Goal: Task Accomplishment & Management: Use online tool/utility

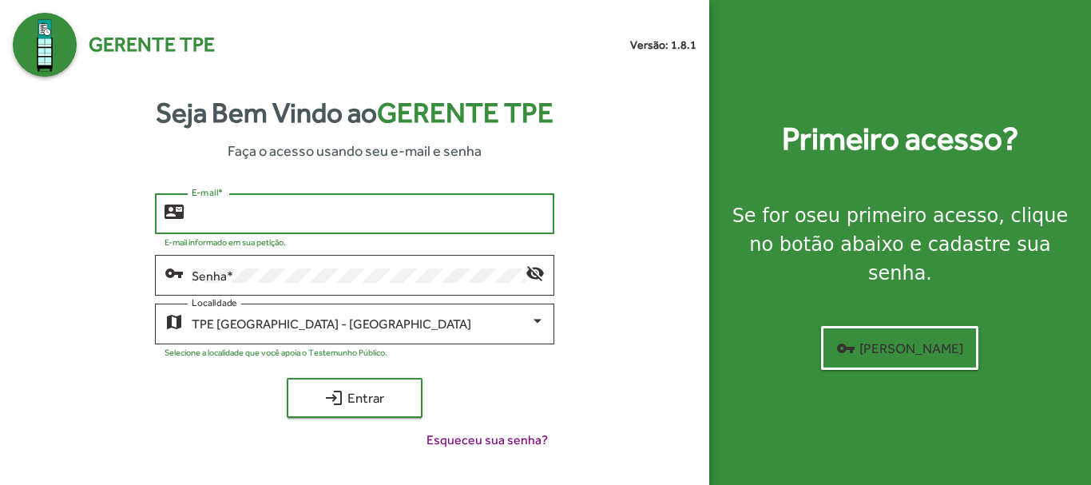
click at [252, 209] on input "E-mail *" at bounding box center [368, 214] width 352 height 14
type input "**********"
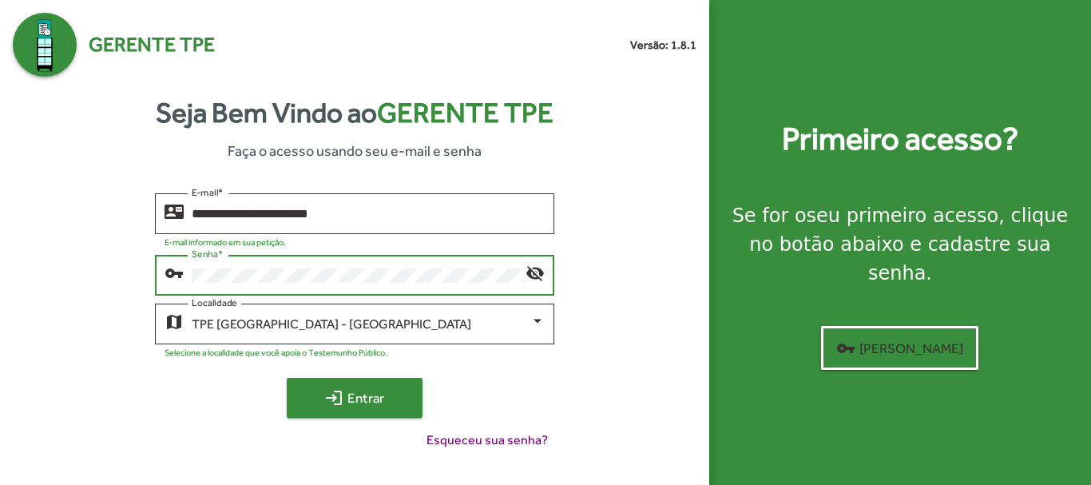
click at [397, 401] on span "login Entrar" at bounding box center [354, 397] width 107 height 29
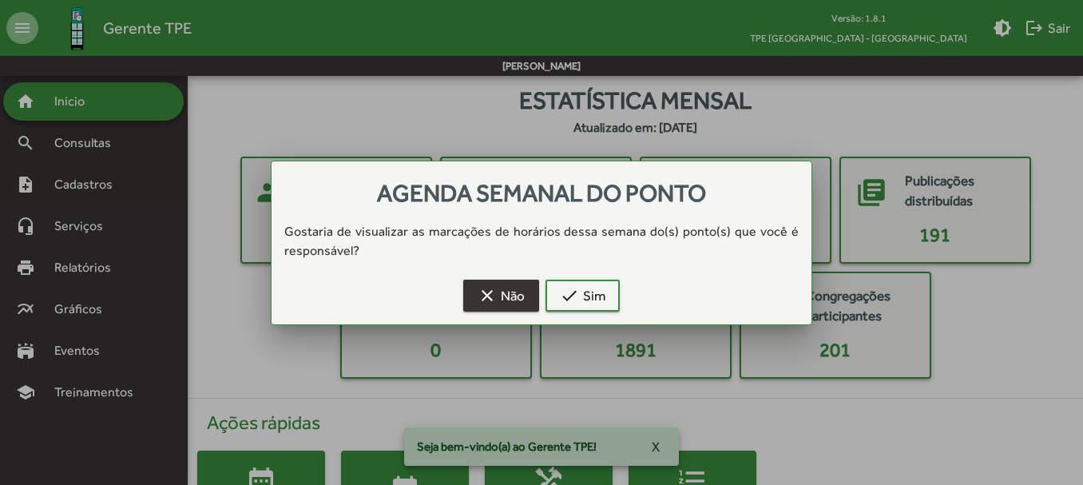
click at [527, 303] on button "clear Não" at bounding box center [501, 295] width 76 height 32
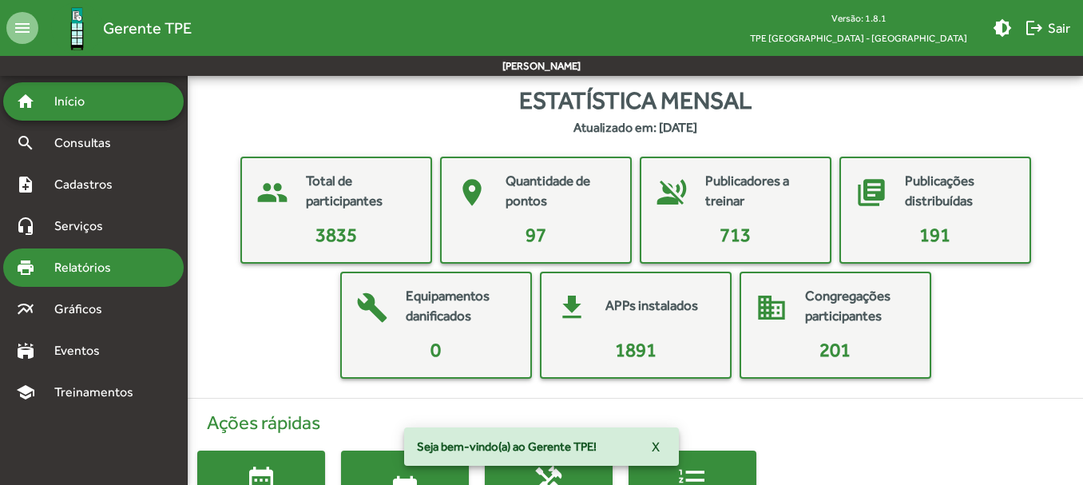
click at [105, 271] on span "Relatórios" at bounding box center [88, 267] width 87 height 19
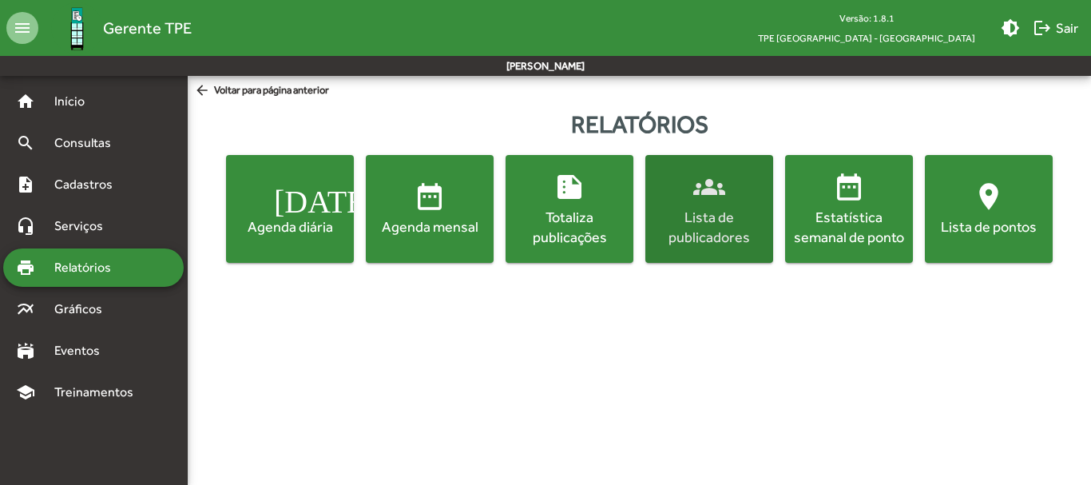
click at [698, 225] on div "Lista de publicadores" at bounding box center [708, 227] width 121 height 40
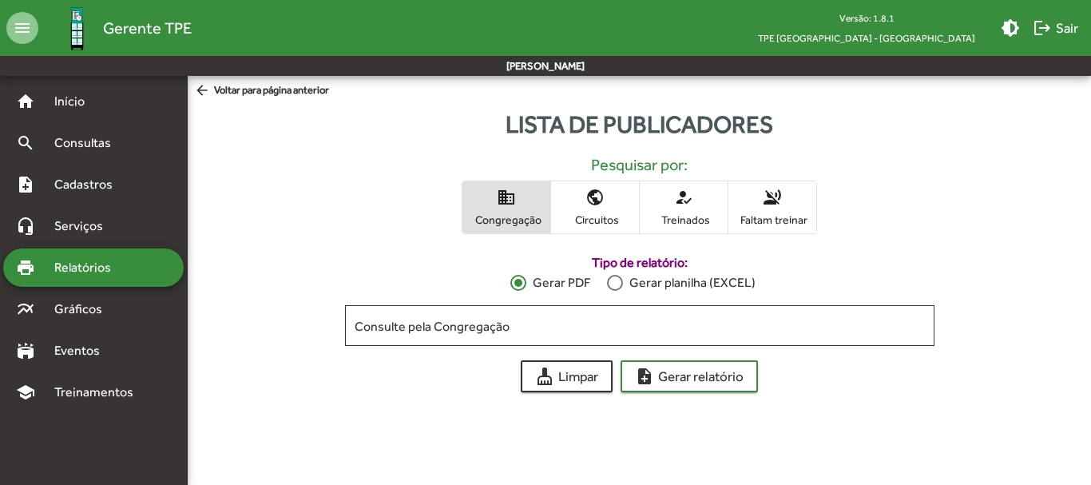
click at [586, 209] on span "public Circuitos" at bounding box center [595, 207] width 88 height 52
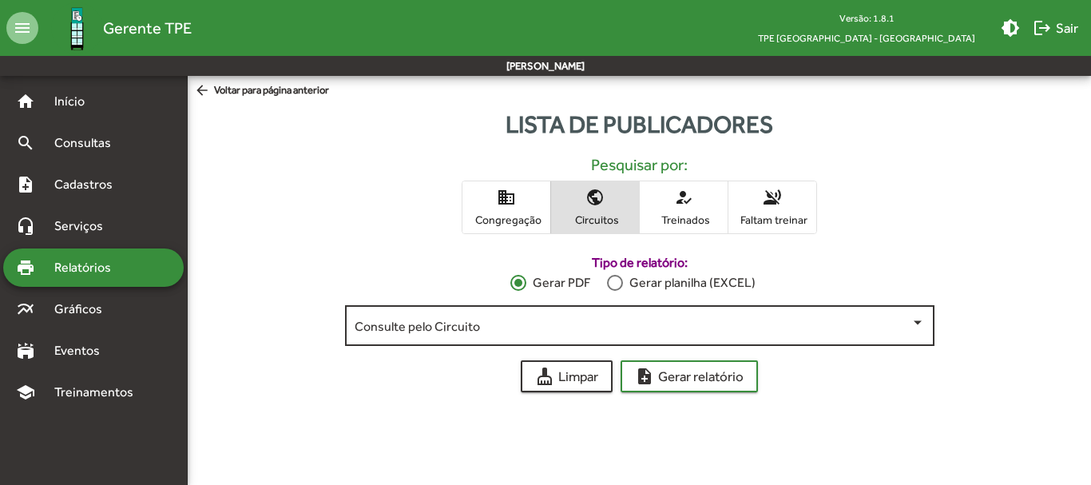
click at [900, 319] on span at bounding box center [633, 326] width 556 height 14
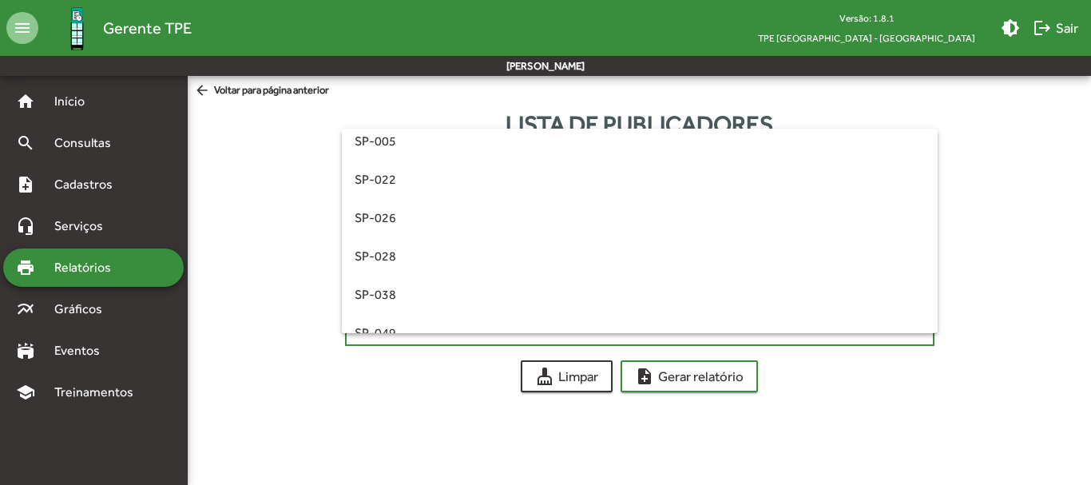
scroll to position [321, 0]
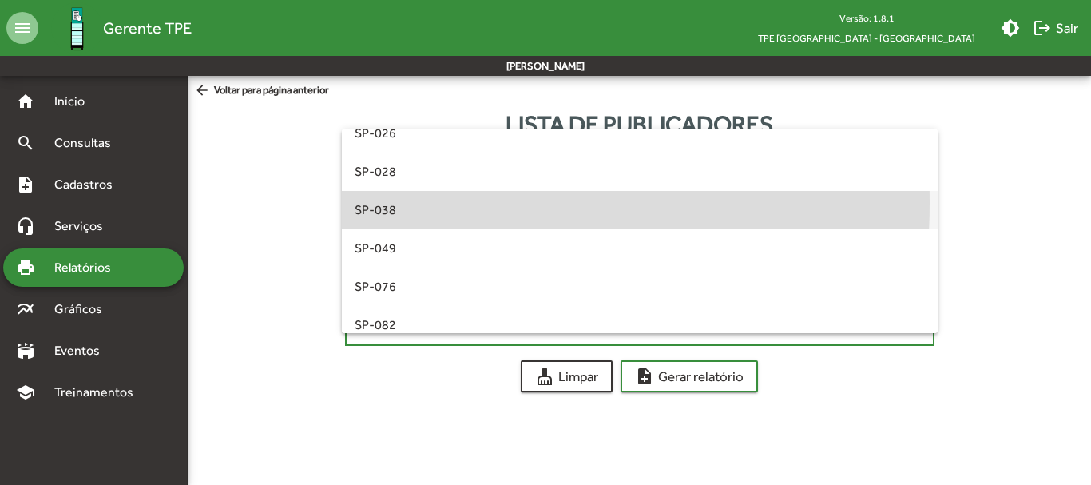
click at [397, 203] on span "SP-038" at bounding box center [640, 210] width 570 height 38
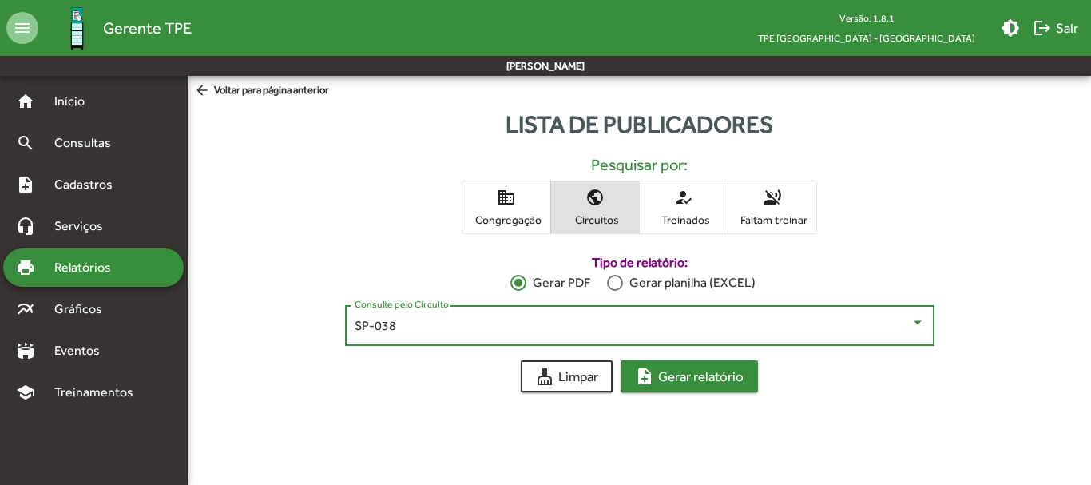
click at [679, 382] on span "note_add Gerar relatório" at bounding box center [689, 376] width 109 height 29
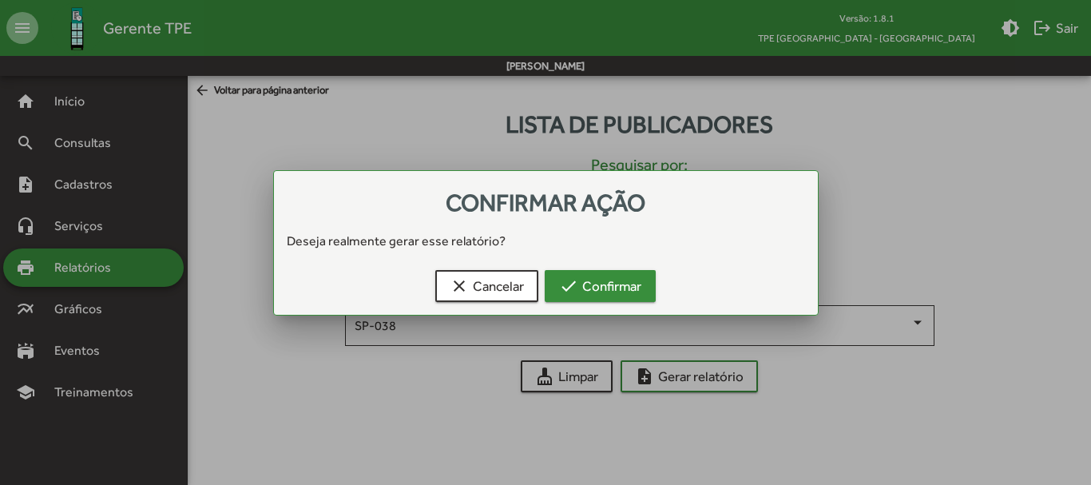
click at [586, 285] on span "check Confirmar" at bounding box center [600, 285] width 82 height 29
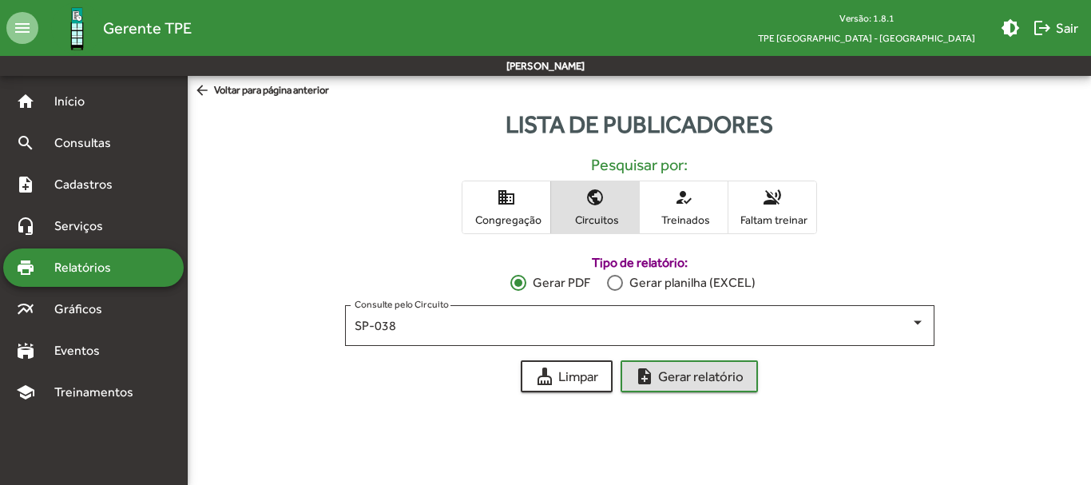
click at [518, 210] on span "domain Congregação" at bounding box center [506, 207] width 88 height 52
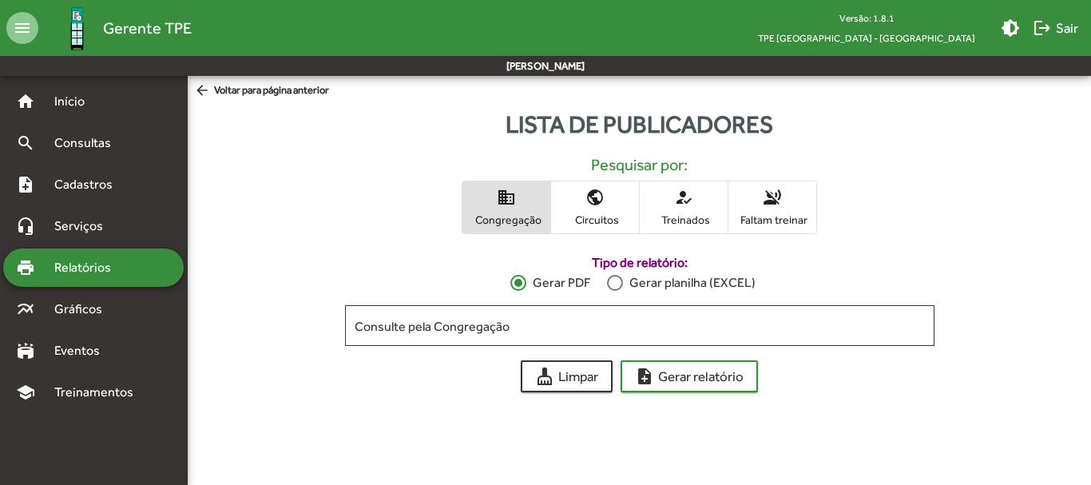
click at [585, 200] on span "public Circuitos" at bounding box center [595, 207] width 88 height 52
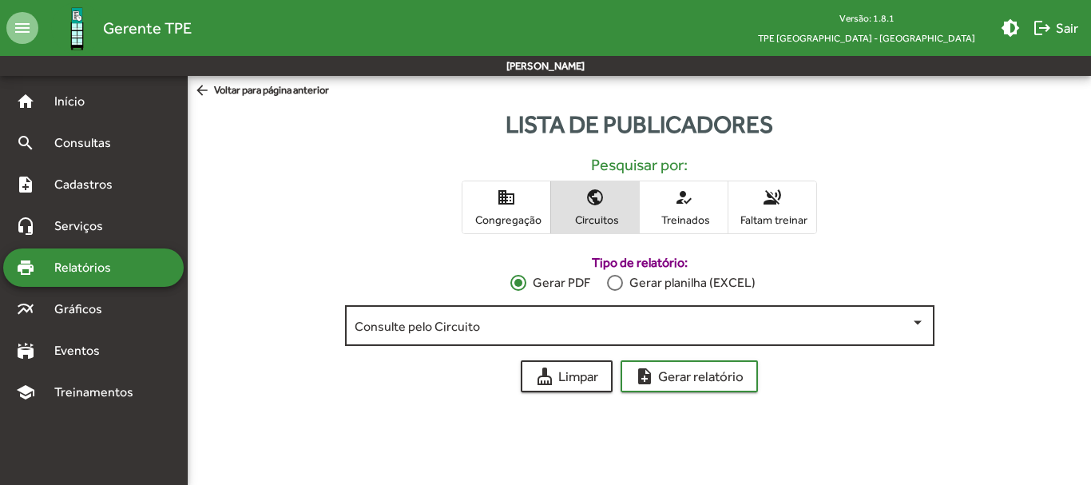
click at [922, 322] on div at bounding box center [917, 322] width 14 height 14
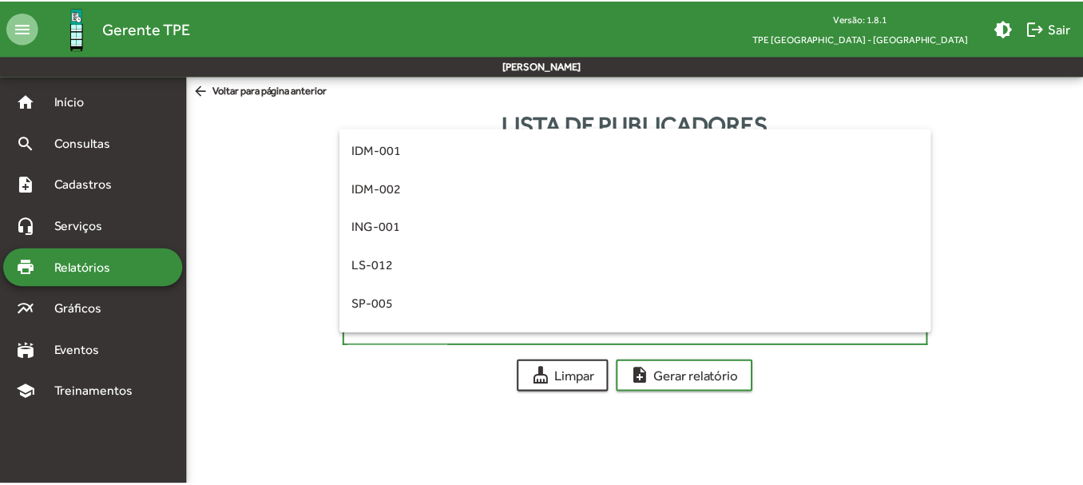
scroll to position [0, 0]
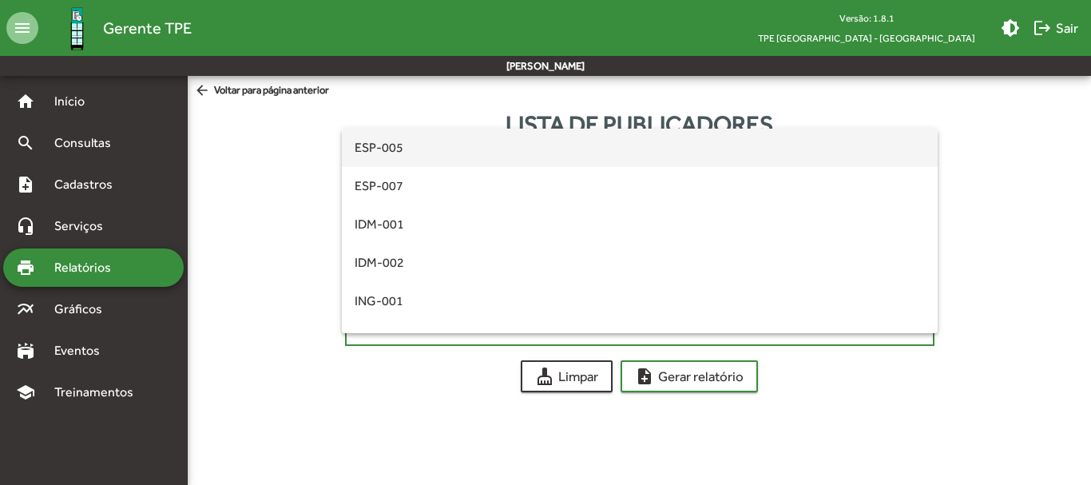
click at [850, 418] on div at bounding box center [545, 242] width 1091 height 485
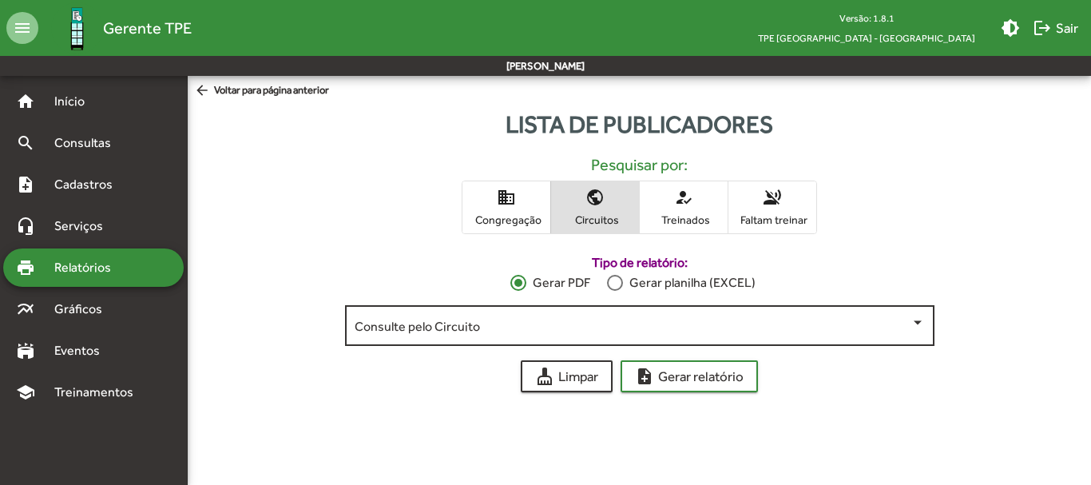
click at [921, 326] on div at bounding box center [917, 322] width 14 height 14
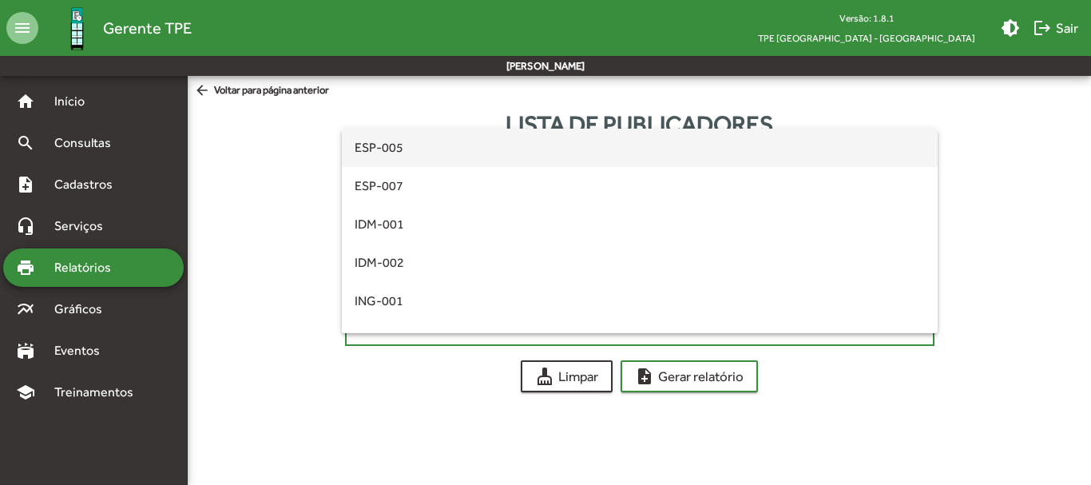
click at [901, 362] on div at bounding box center [545, 242] width 1091 height 485
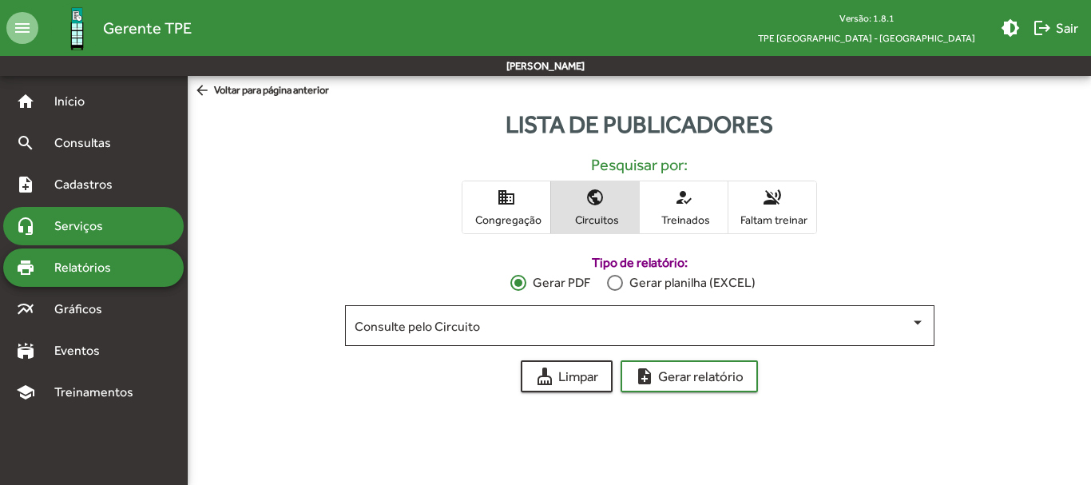
click at [73, 232] on span "Serviços" at bounding box center [85, 225] width 80 height 19
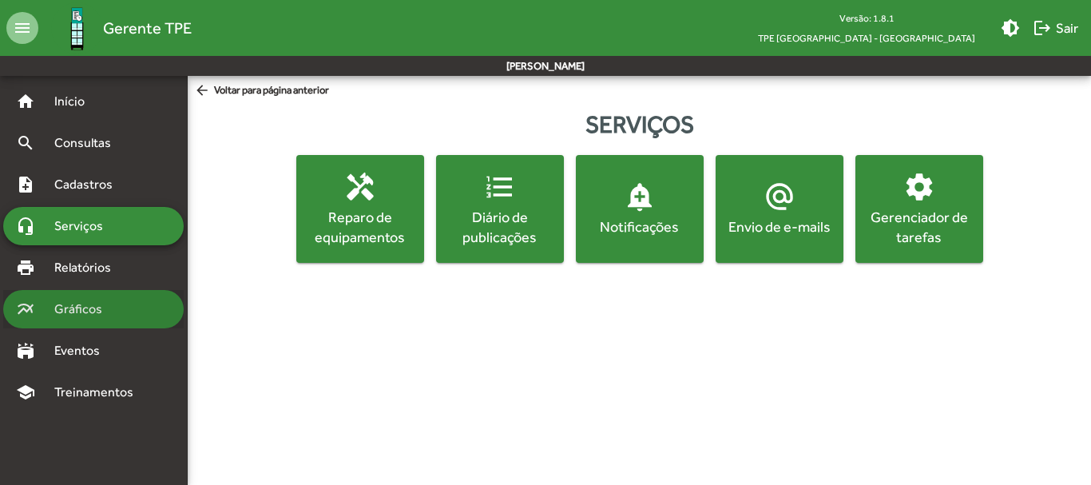
click at [70, 299] on span "Gráficos" at bounding box center [84, 308] width 79 height 19
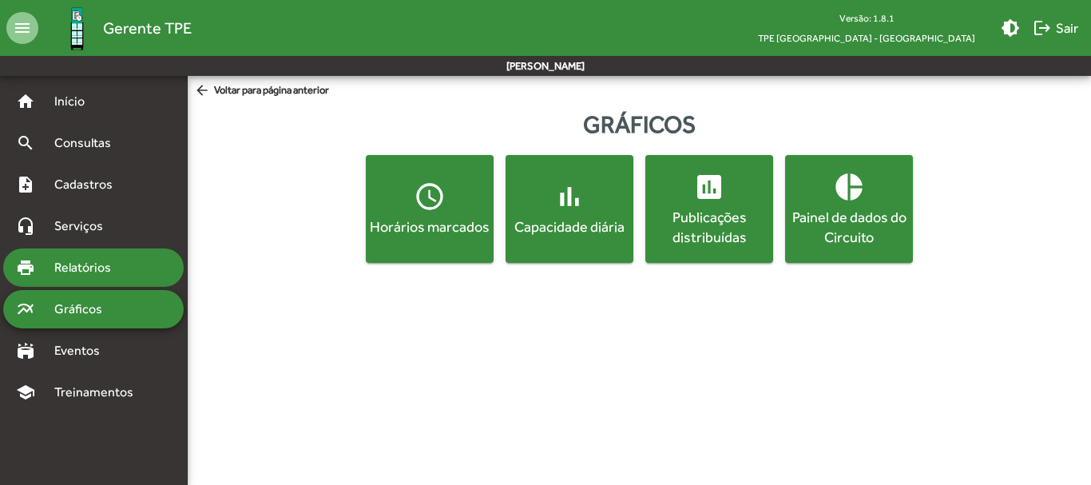
click at [67, 260] on span "Relatórios" at bounding box center [88, 267] width 87 height 19
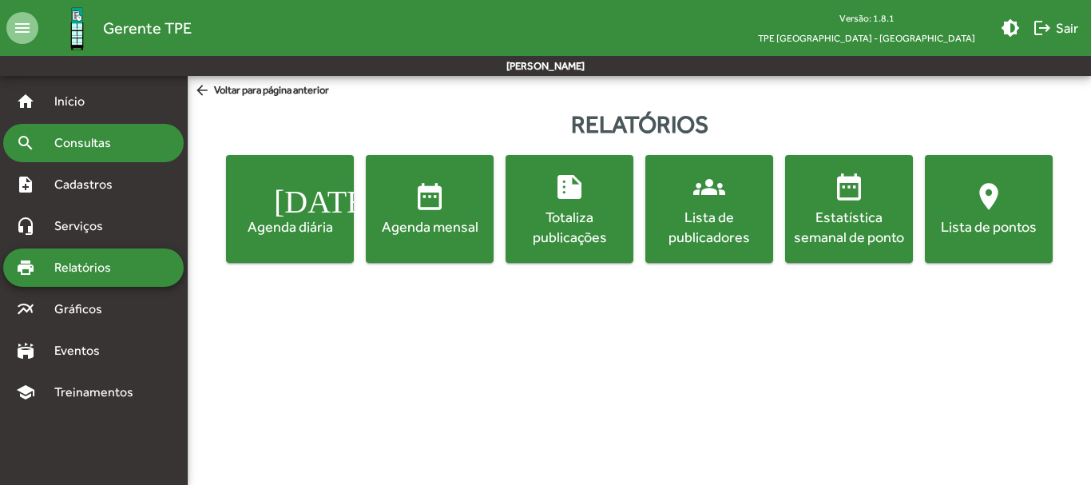
click at [85, 149] on span "Consultas" at bounding box center [88, 142] width 87 height 19
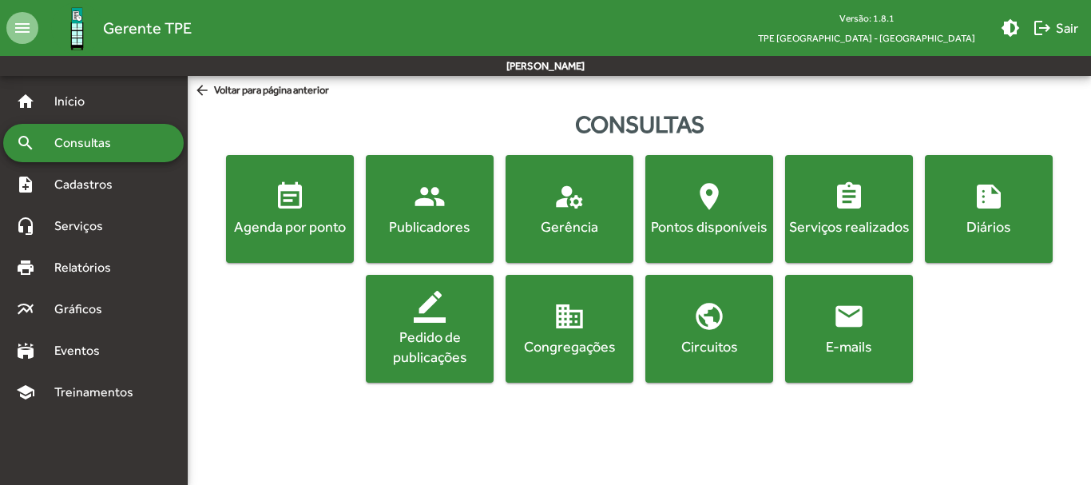
click at [410, 210] on span "people Publicadores" at bounding box center [429, 208] width 121 height 56
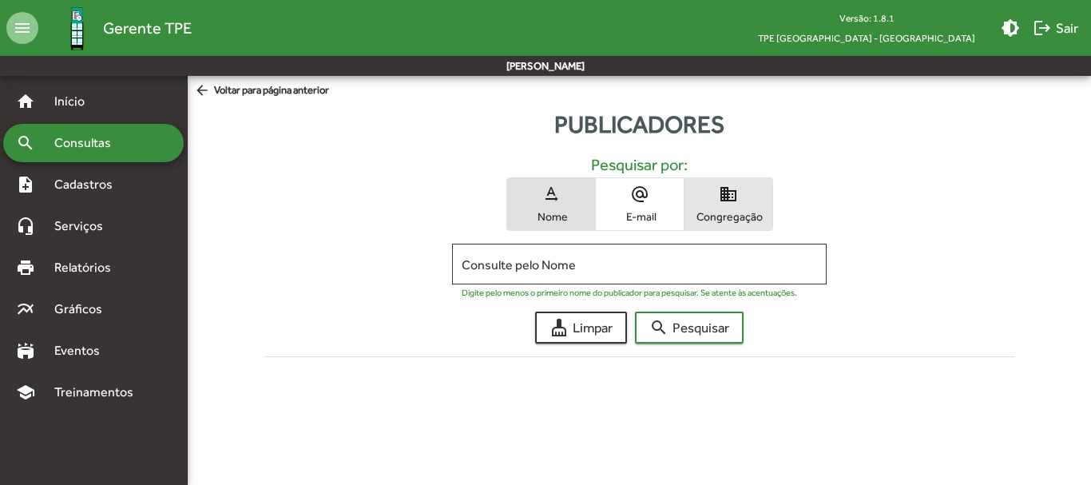
click at [735, 212] on span "Congregação" at bounding box center [728, 216] width 80 height 14
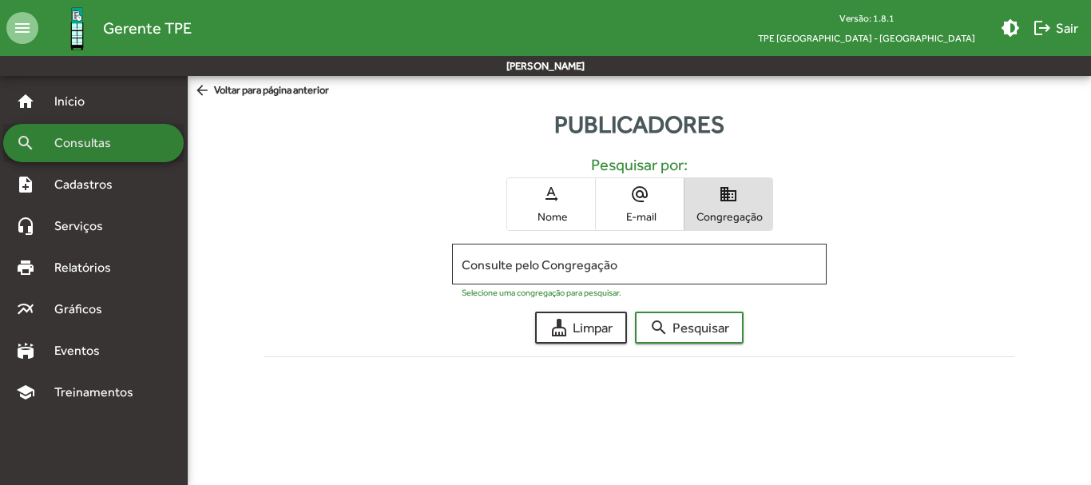
click at [77, 145] on span "Consultas" at bounding box center [88, 142] width 87 height 19
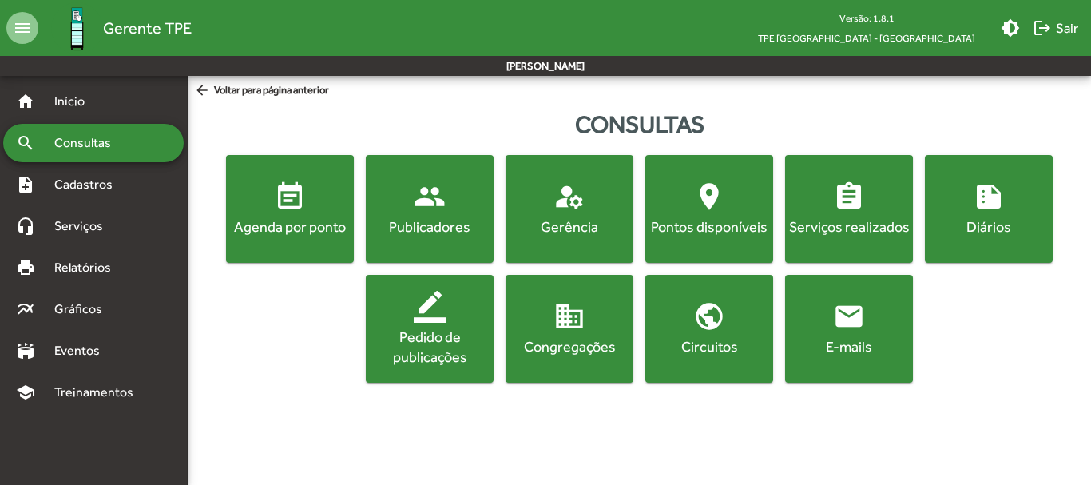
click at [719, 314] on mat-icon "public" at bounding box center [709, 316] width 32 height 32
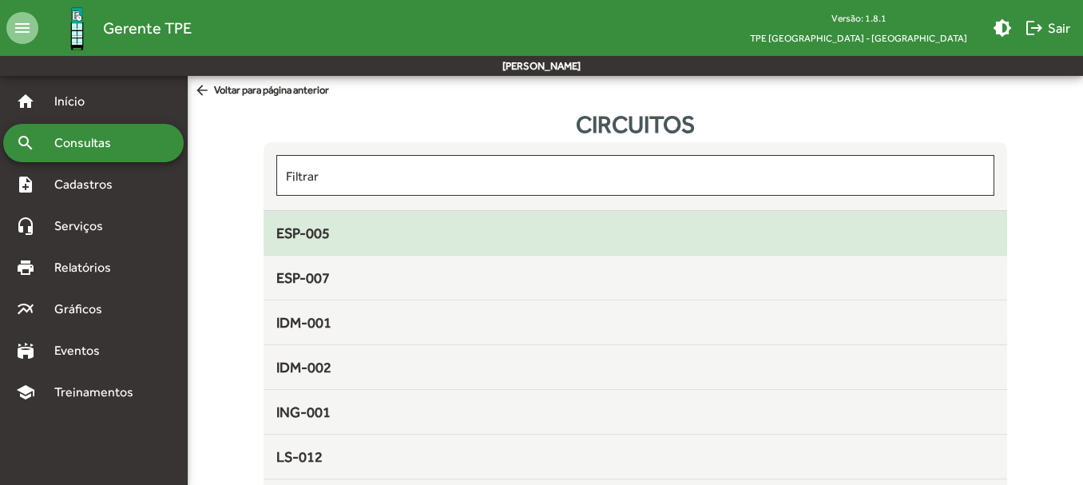
click at [335, 220] on mat-list-item "ESP-005" at bounding box center [635, 233] width 743 height 45
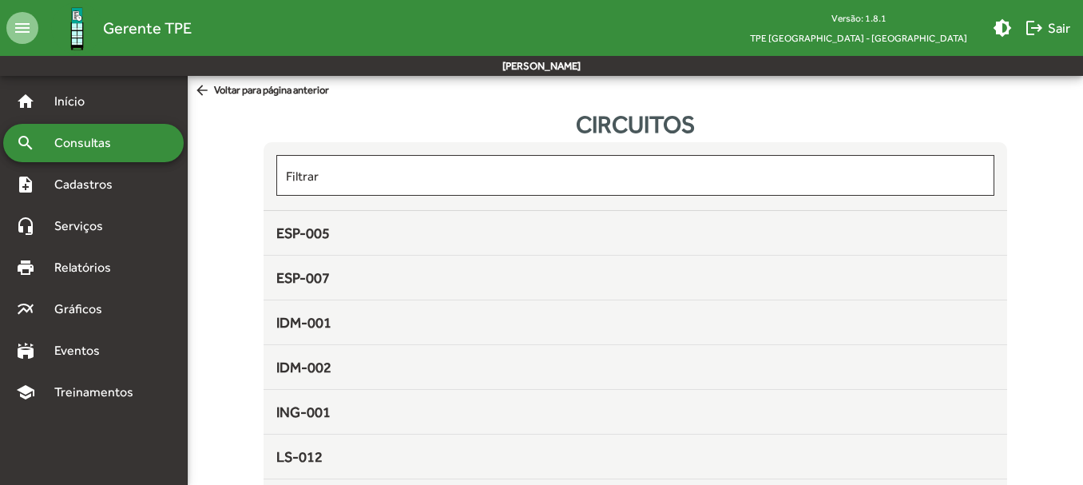
scroll to position [35, 0]
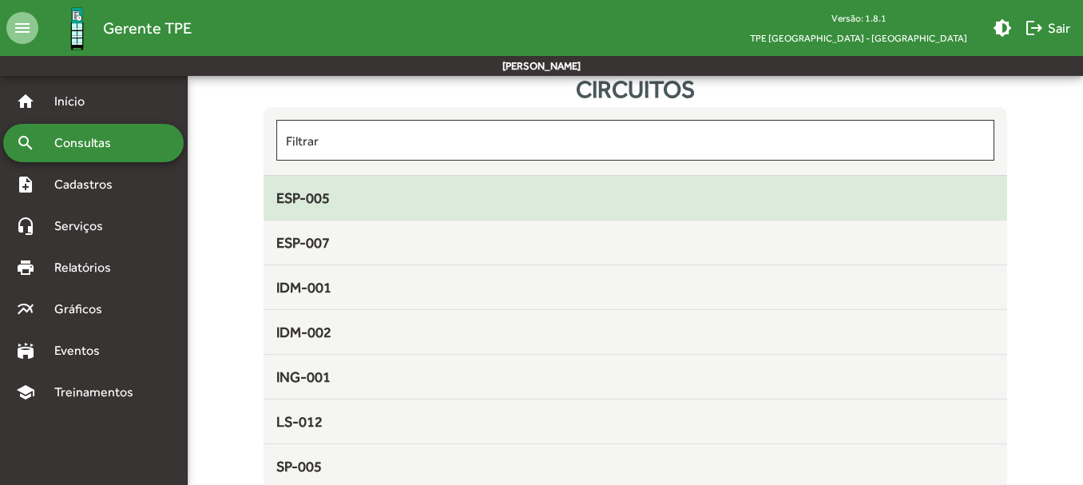
click at [335, 203] on div "ESP-005" at bounding box center [634, 198] width 717 height 22
click at [335, 204] on div "ESP-005" at bounding box center [634, 198] width 717 height 22
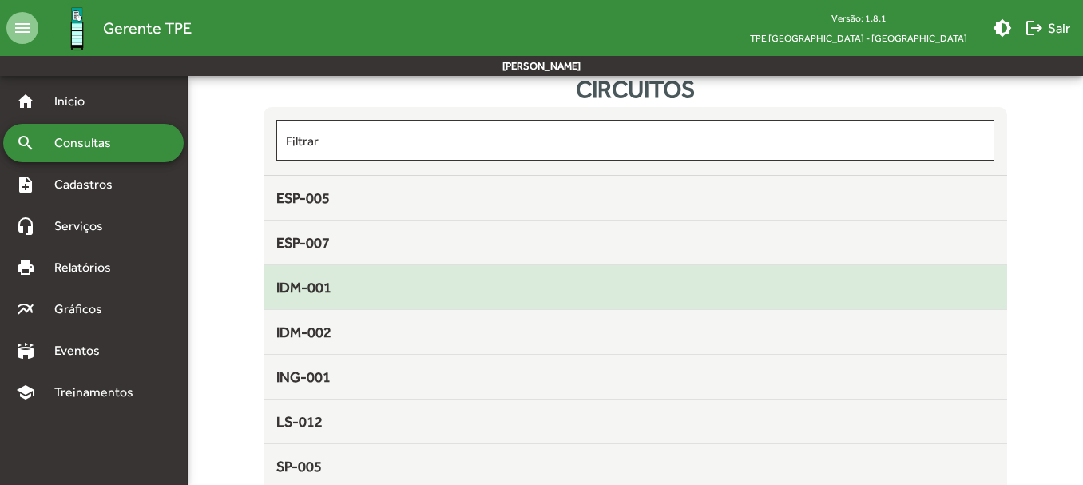
click at [323, 291] on span "IDM-001" at bounding box center [303, 287] width 55 height 17
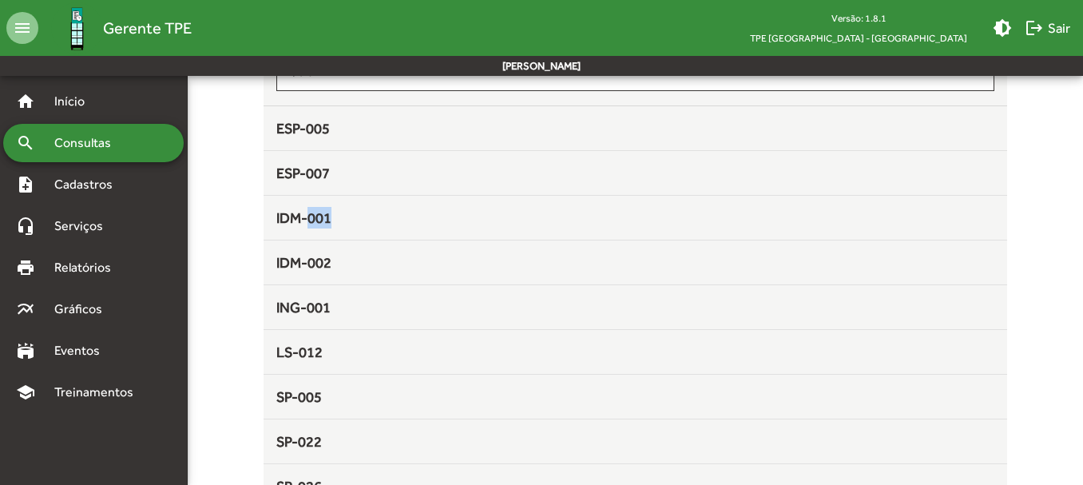
scroll to position [0, 0]
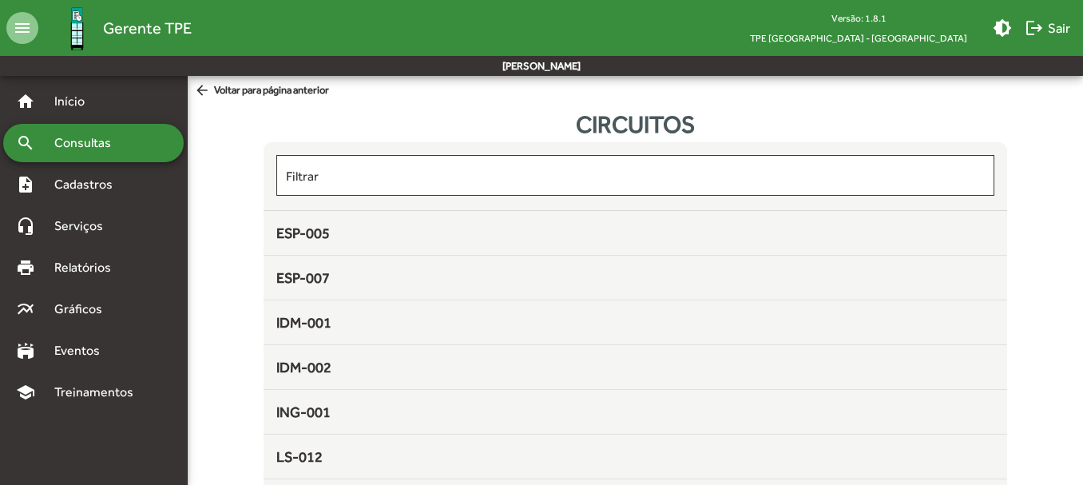
click at [88, 145] on span "Consultas" at bounding box center [88, 142] width 87 height 19
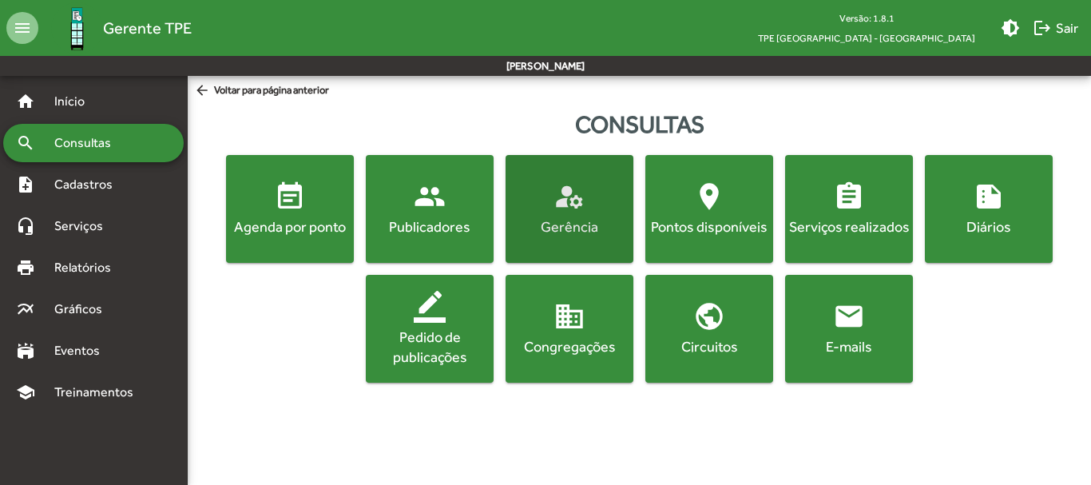
click at [561, 220] on div "Gerência" at bounding box center [569, 226] width 121 height 20
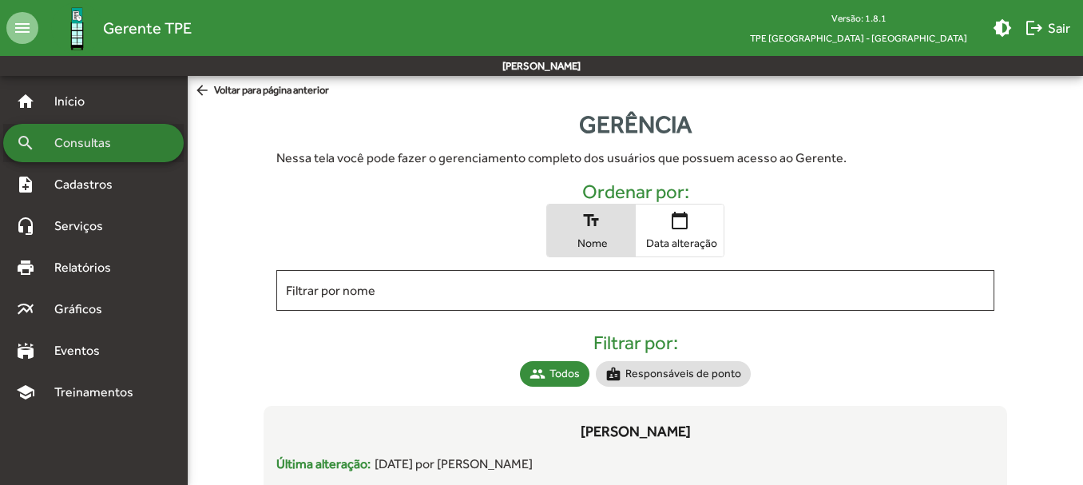
click at [126, 142] on span "Consultas" at bounding box center [88, 142] width 87 height 19
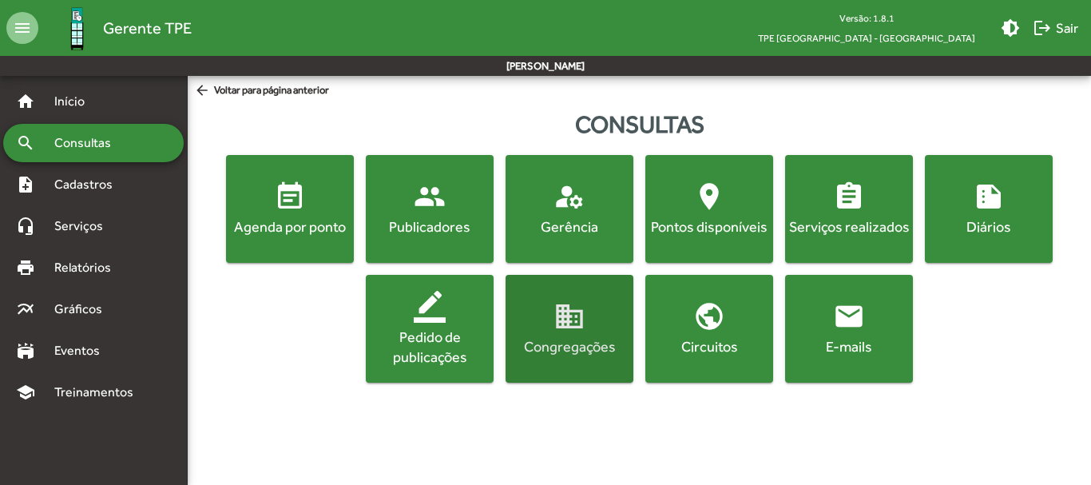
click at [586, 331] on span "domain Congregações" at bounding box center [569, 328] width 121 height 56
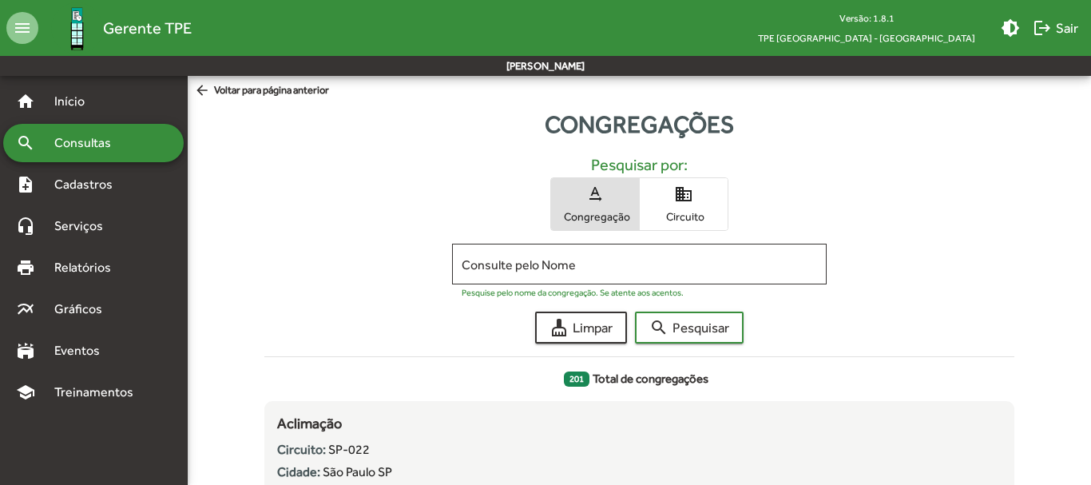
click at [686, 197] on mat-icon "domain" at bounding box center [683, 193] width 19 height 19
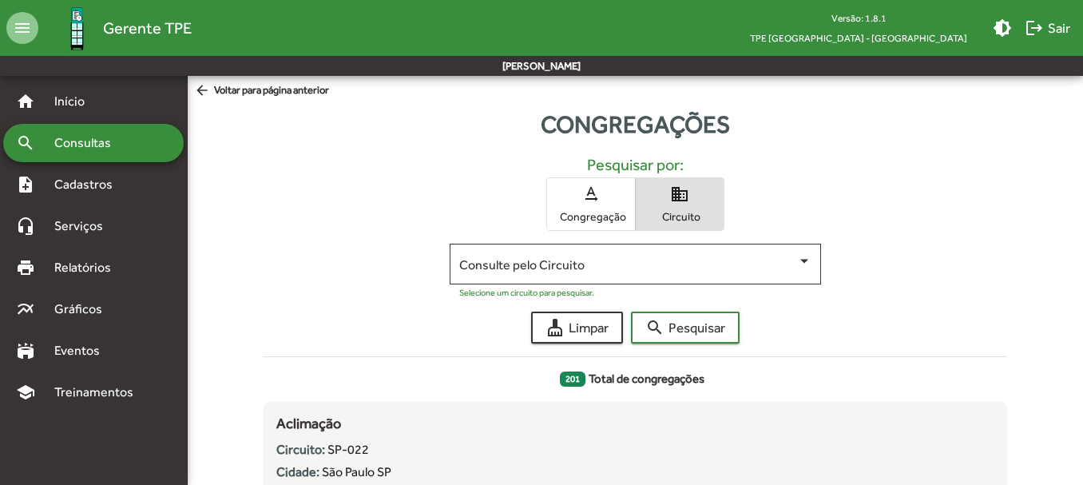
click at [686, 197] on mat-icon "domain" at bounding box center [679, 193] width 19 height 19
click at [108, 135] on span "Consultas" at bounding box center [88, 142] width 87 height 19
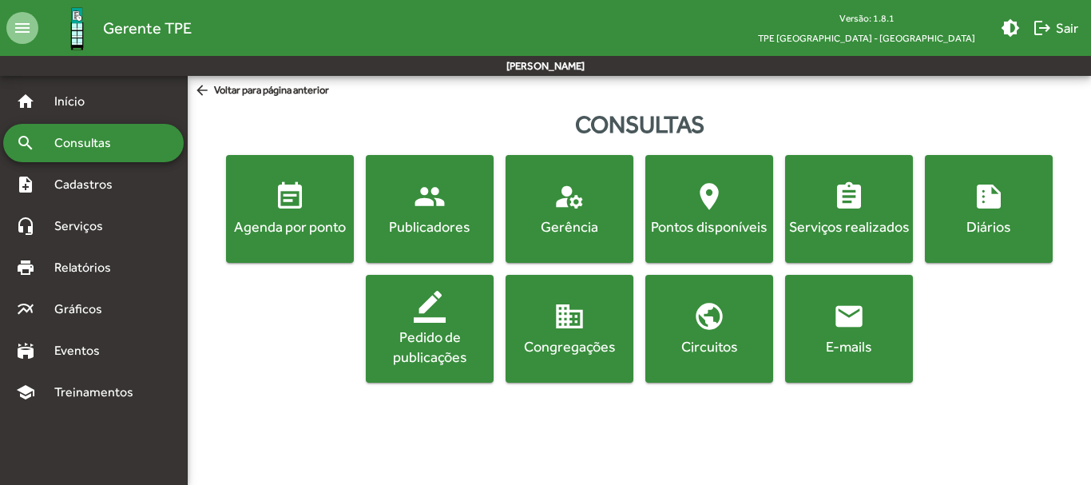
click at [675, 343] on div "Circuitos" at bounding box center [708, 346] width 121 height 20
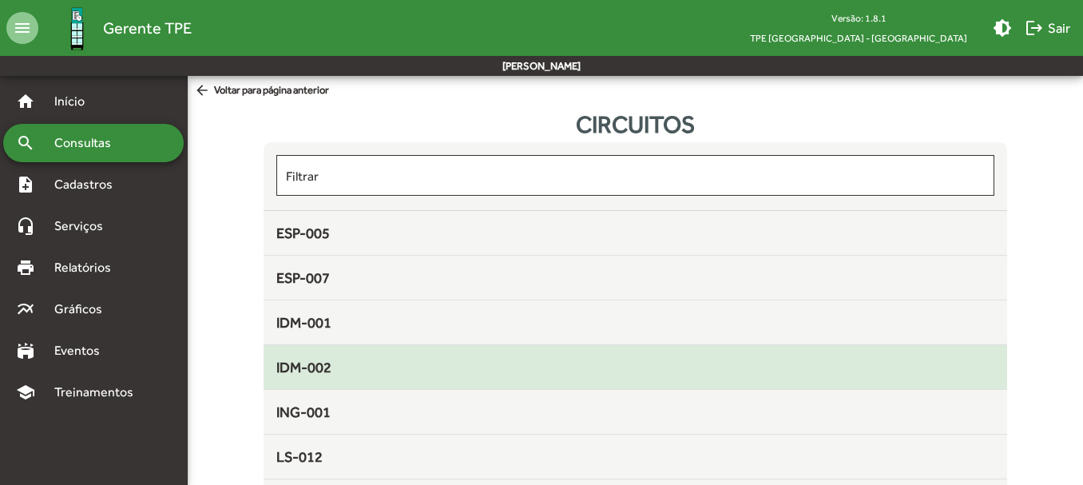
click at [322, 359] on span "IDM-002" at bounding box center [303, 367] width 55 height 17
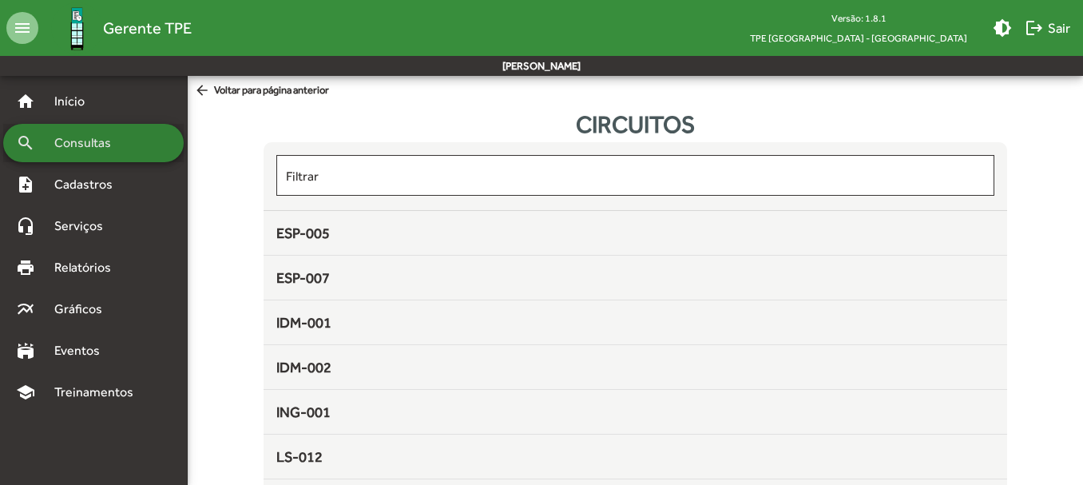
click at [101, 141] on span "Consultas" at bounding box center [88, 142] width 87 height 19
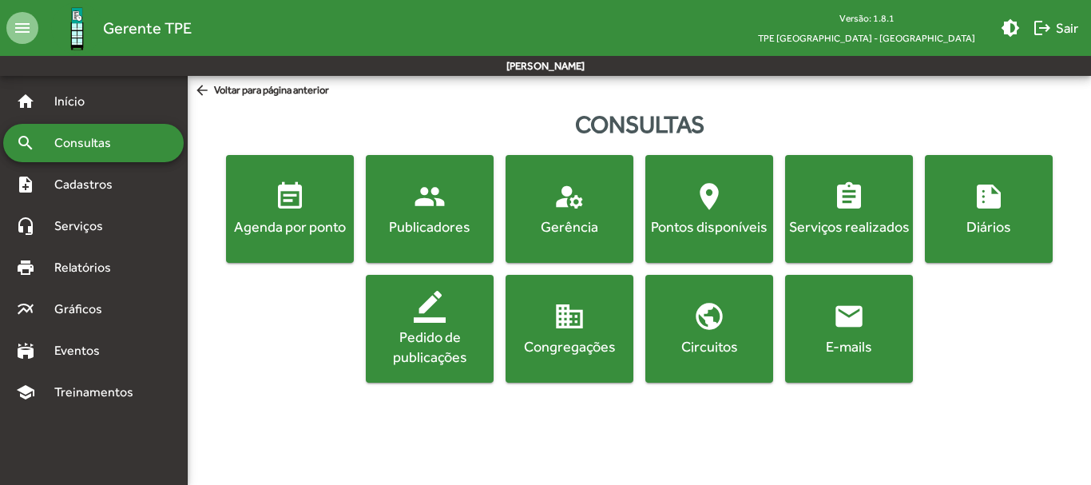
click at [573, 217] on div "Gerência" at bounding box center [569, 226] width 121 height 20
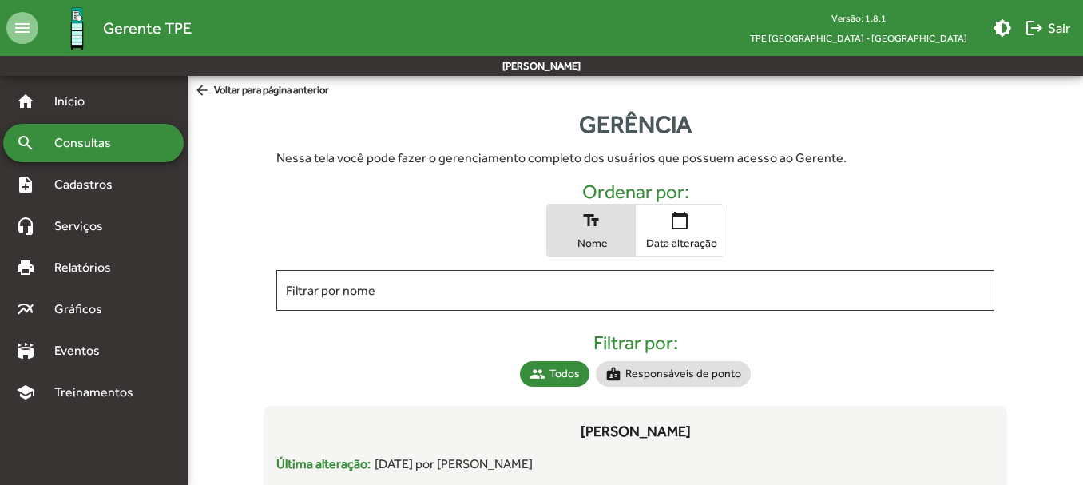
click at [82, 135] on span "Consultas" at bounding box center [88, 142] width 87 height 19
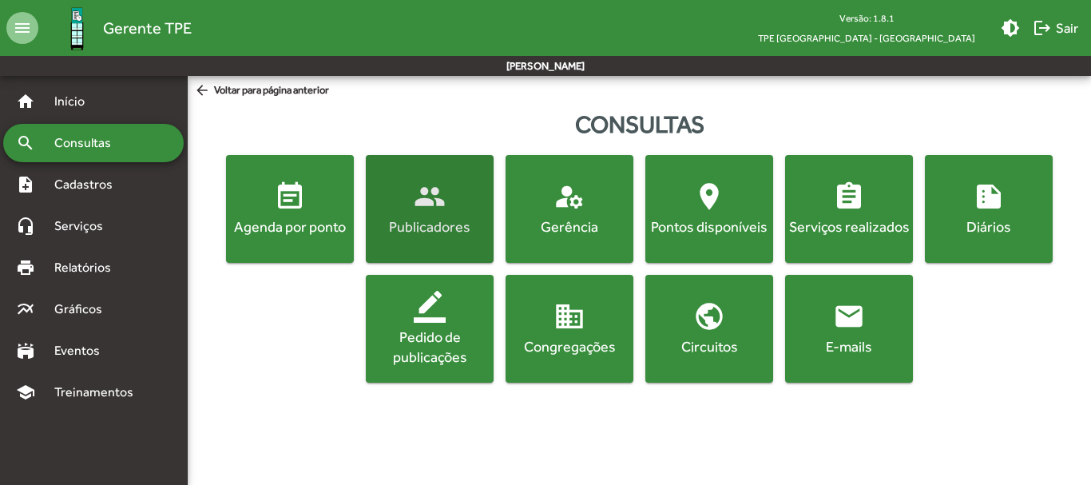
click at [422, 212] on mat-icon "people" at bounding box center [430, 196] width 32 height 32
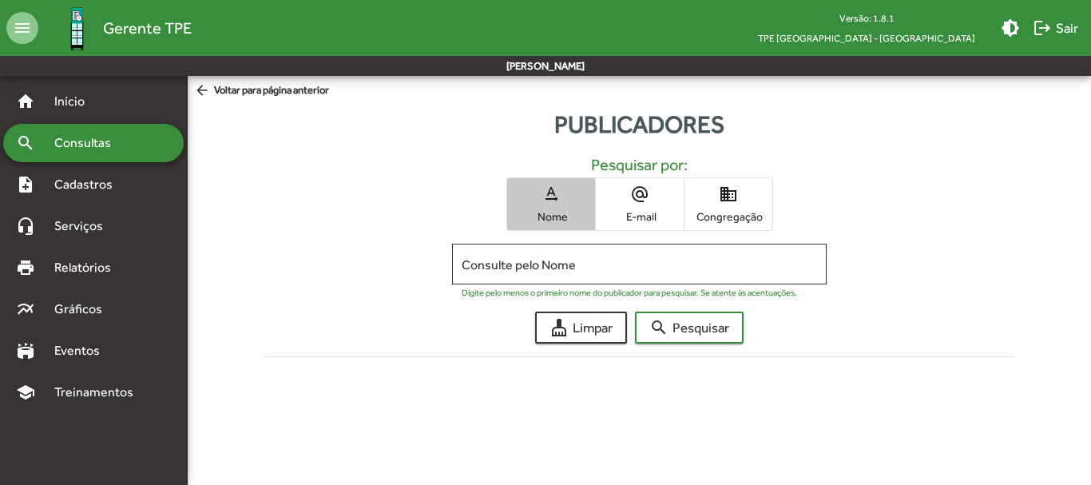
click at [542, 205] on span "text_rotation_none Nome" at bounding box center [551, 204] width 88 height 52
click at [753, 217] on span "Congregação" at bounding box center [728, 216] width 80 height 14
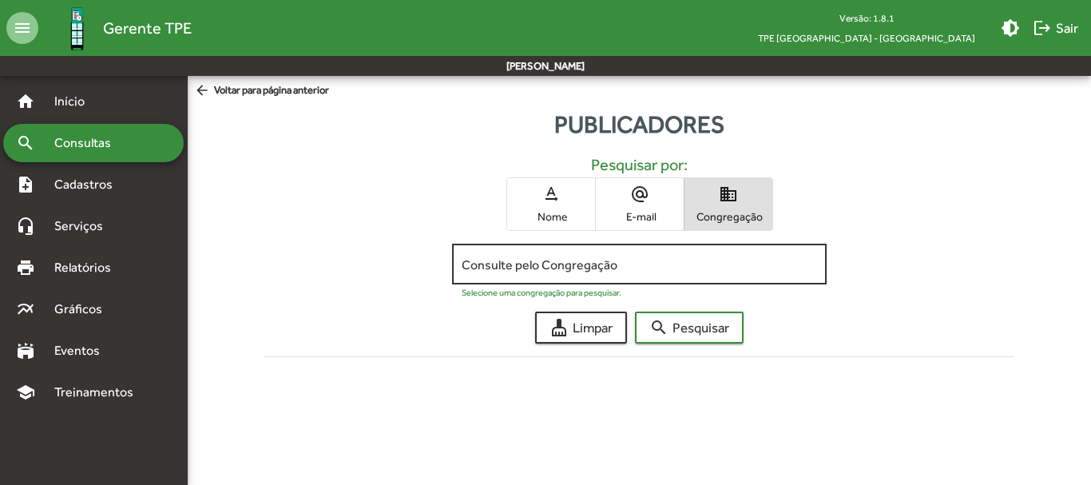
click at [523, 265] on input "Consulte pelo Congregação" at bounding box center [639, 264] width 355 height 14
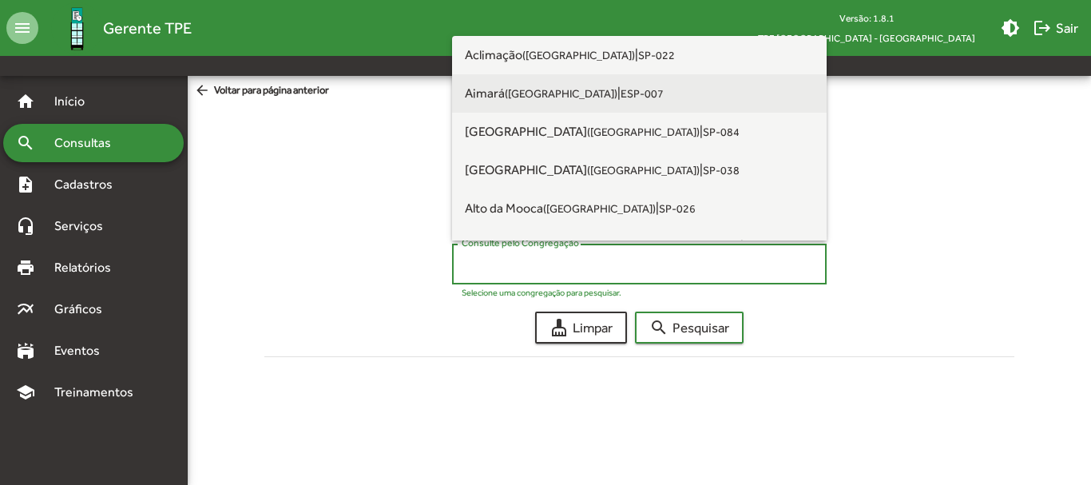
click at [526, 94] on small "([GEOGRAPHIC_DATA])" at bounding box center [561, 93] width 113 height 13
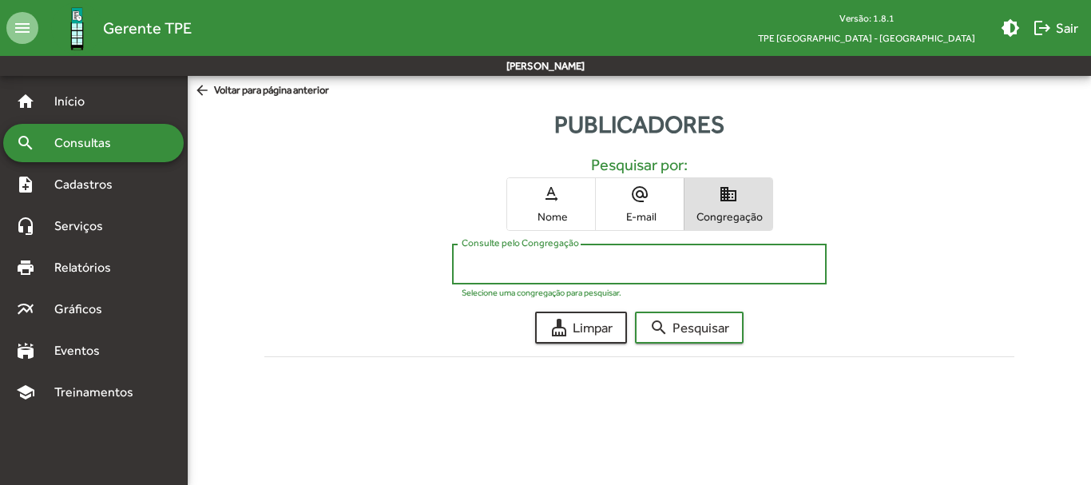
type input "**********"
click at [698, 323] on span "search Pesquisar" at bounding box center [689, 327] width 80 height 29
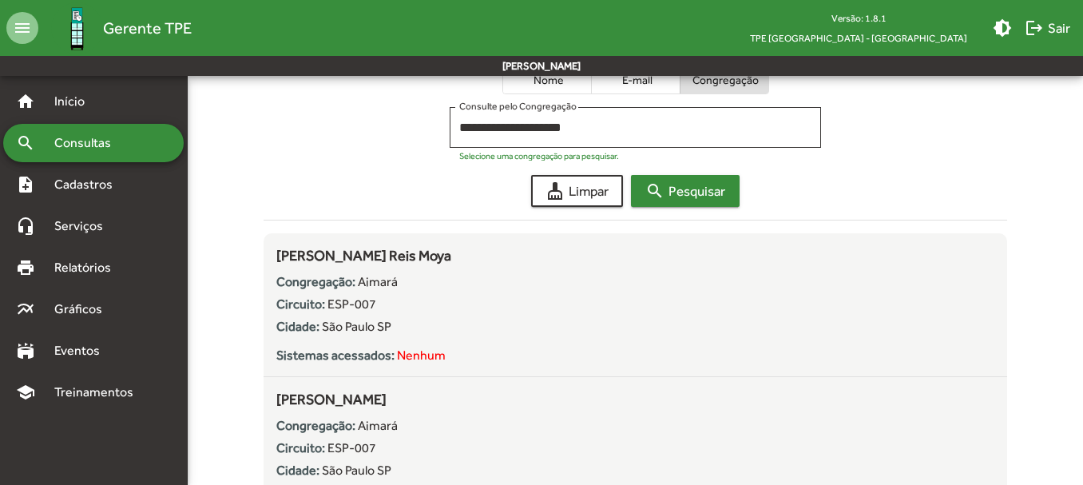
scroll to position [223, 0]
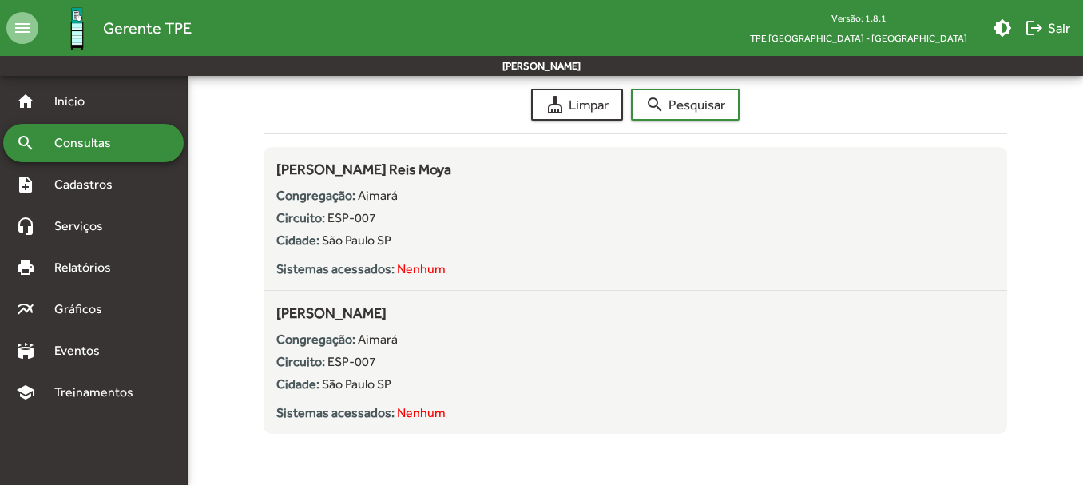
click at [117, 139] on span "Consultas" at bounding box center [88, 142] width 87 height 19
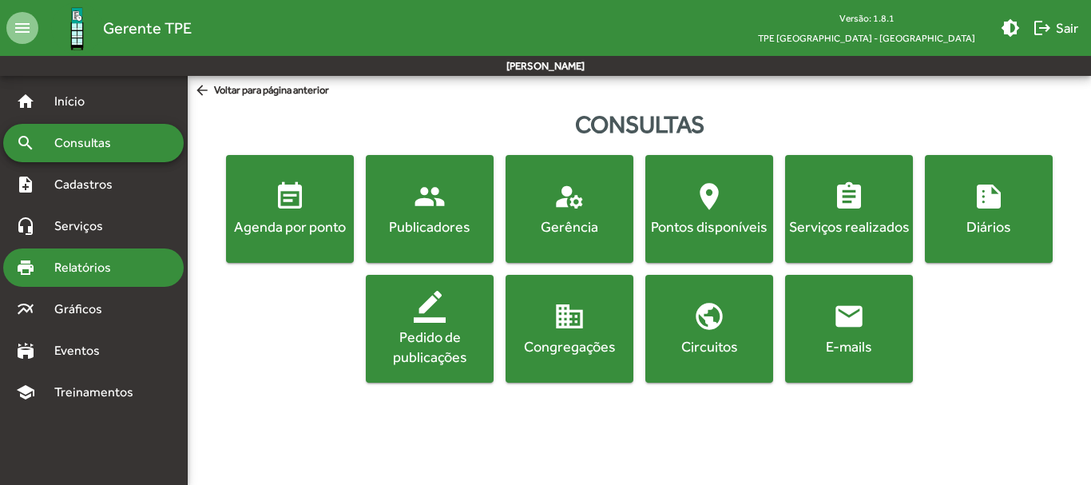
click at [81, 261] on span "Relatórios" at bounding box center [88, 267] width 87 height 19
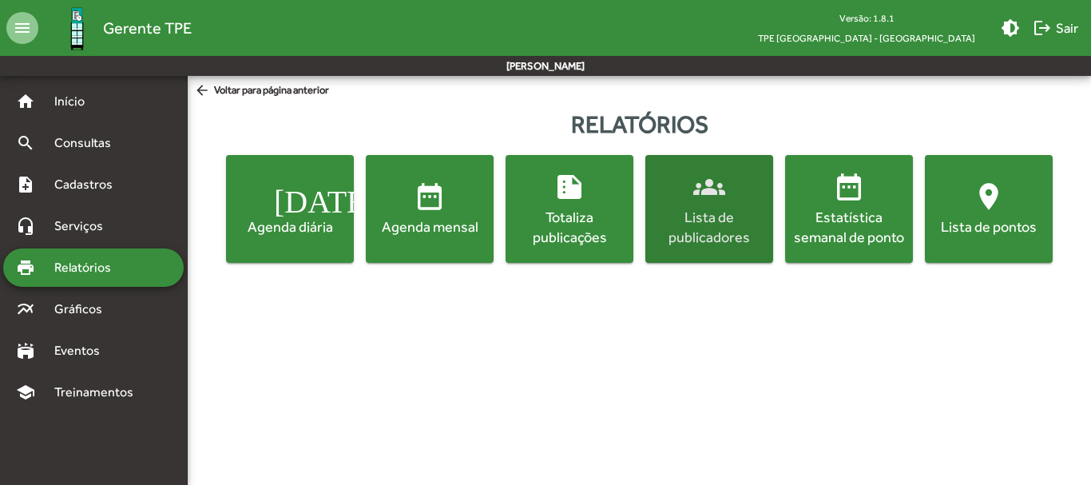
click at [714, 234] on div "Lista de publicadores" at bounding box center [708, 227] width 121 height 40
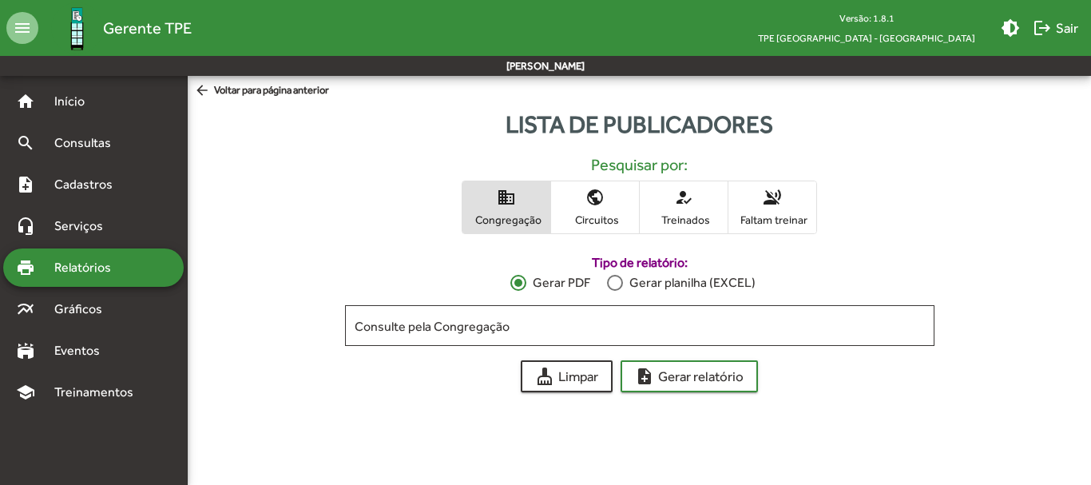
click at [594, 216] on span "Circuitos" at bounding box center [595, 219] width 80 height 14
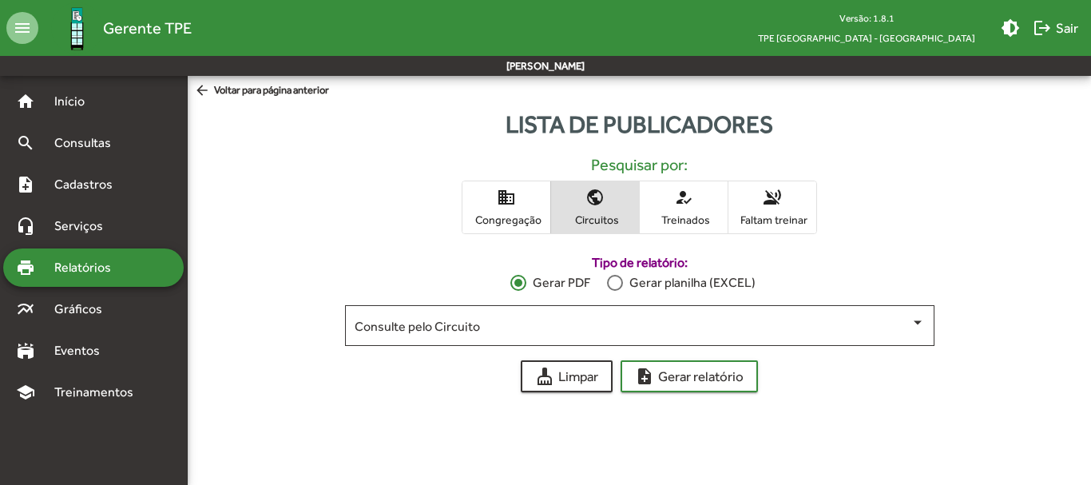
click at [595, 216] on span "Circuitos" at bounding box center [595, 219] width 80 height 14
click at [783, 332] on span at bounding box center [633, 326] width 556 height 14
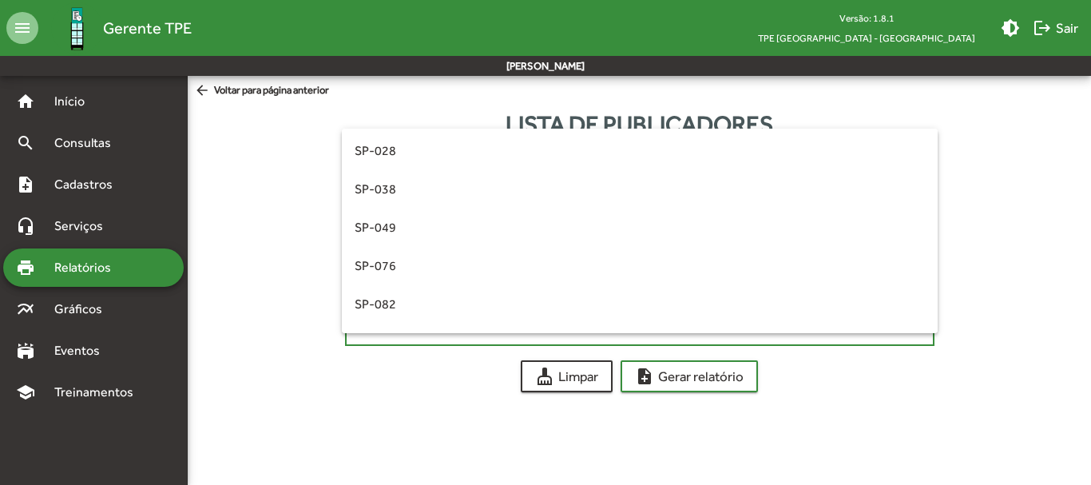
scroll to position [371, 0]
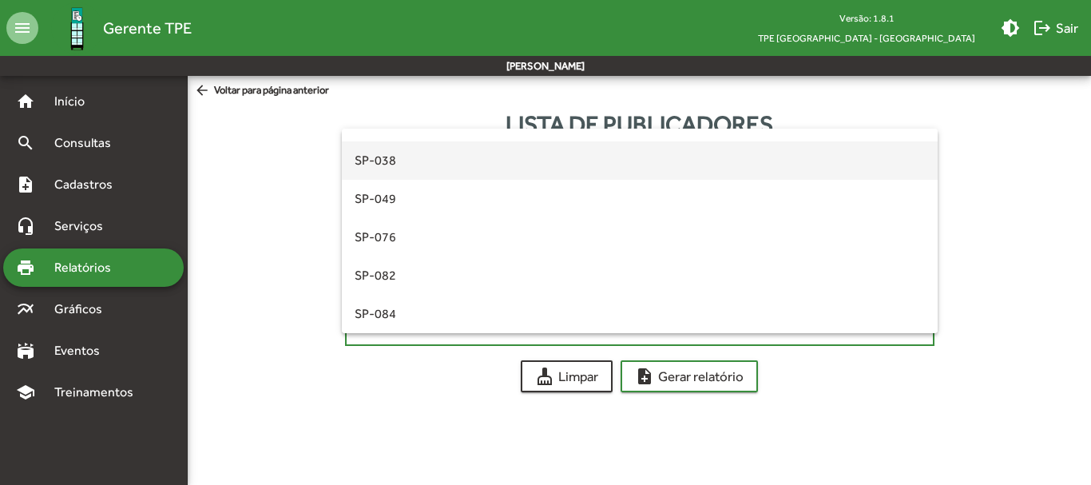
click at [402, 165] on span "SP-038" at bounding box center [640, 160] width 570 height 38
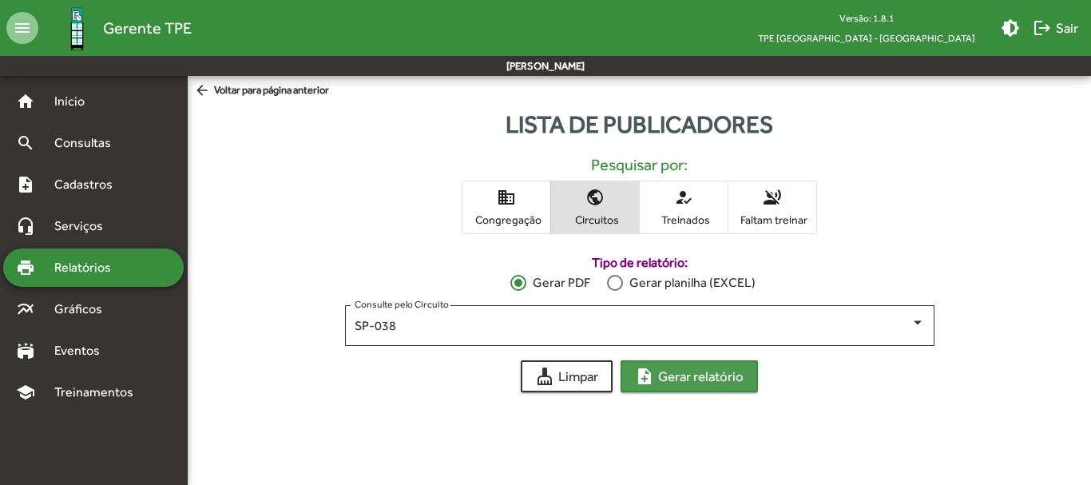
click at [678, 376] on span "note_add Gerar relatório" at bounding box center [689, 376] width 109 height 29
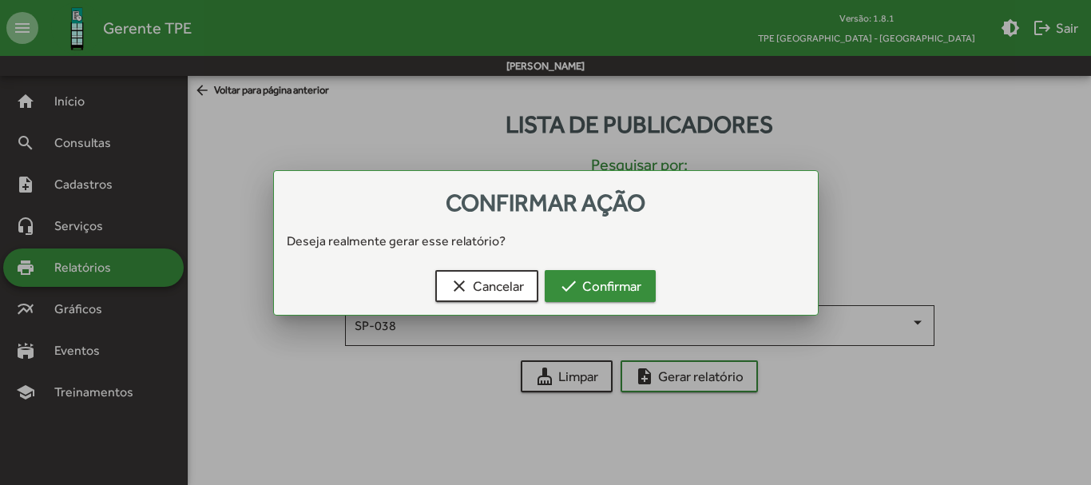
click at [600, 296] on span "check Confirmar" at bounding box center [600, 285] width 82 height 29
